Goal: Information Seeking & Learning: Learn about a topic

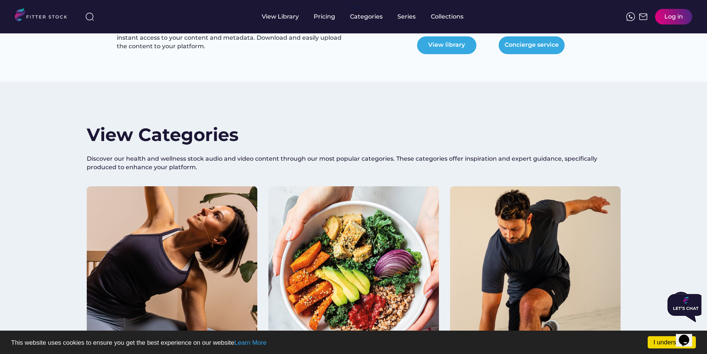
scroll to position [927, 0]
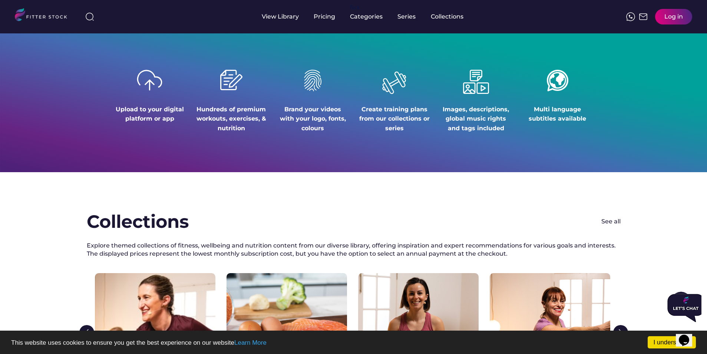
click at [667, 317] on icon "Close" at bounding box center [667, 320] width 0 height 6
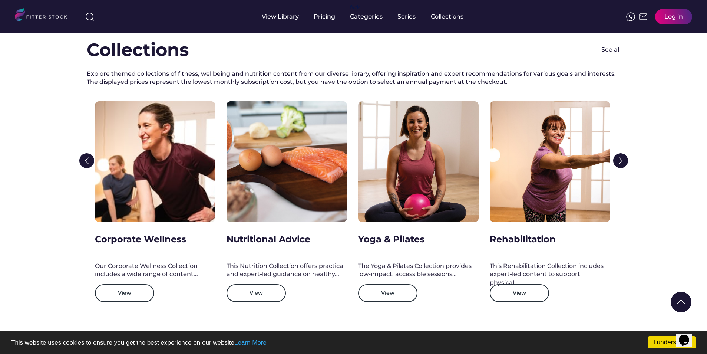
scroll to position [1149, 0]
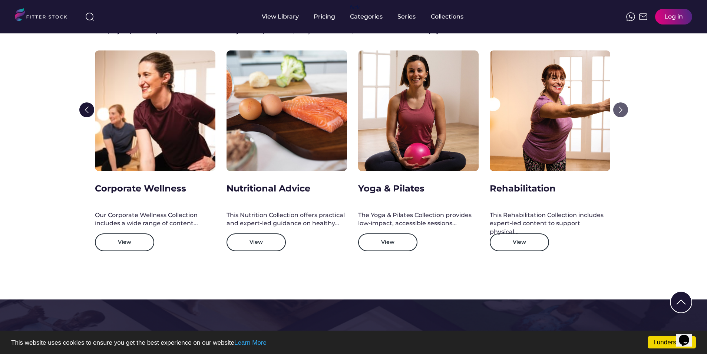
click at [620, 109] on img at bounding box center [620, 109] width 15 height 15
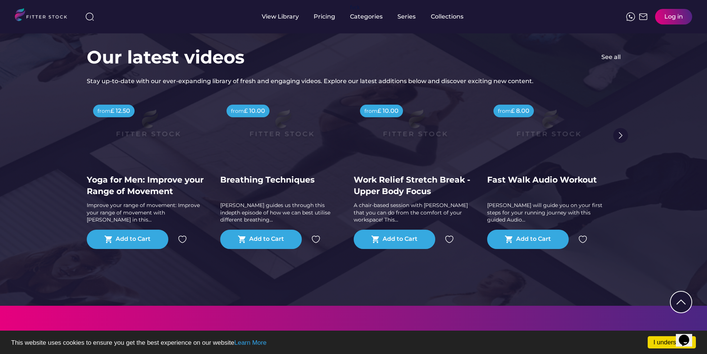
scroll to position [1446, 0]
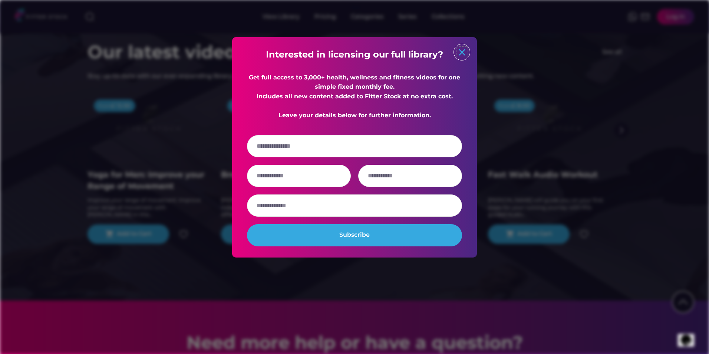
click at [466, 49] on text "close" at bounding box center [461, 52] width 11 height 11
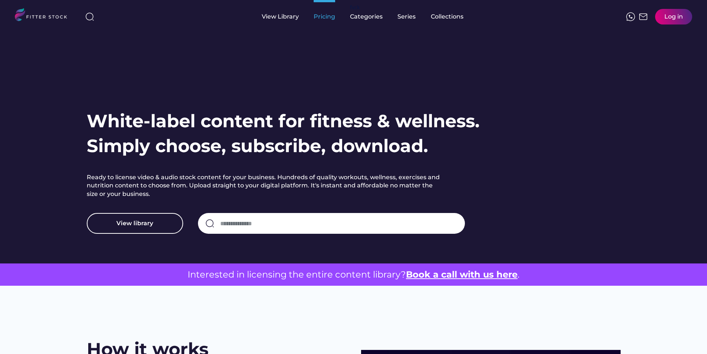
click at [321, 17] on div "Pricing" at bounding box center [325, 17] width 22 height 8
